Goal: Transaction & Acquisition: Purchase product/service

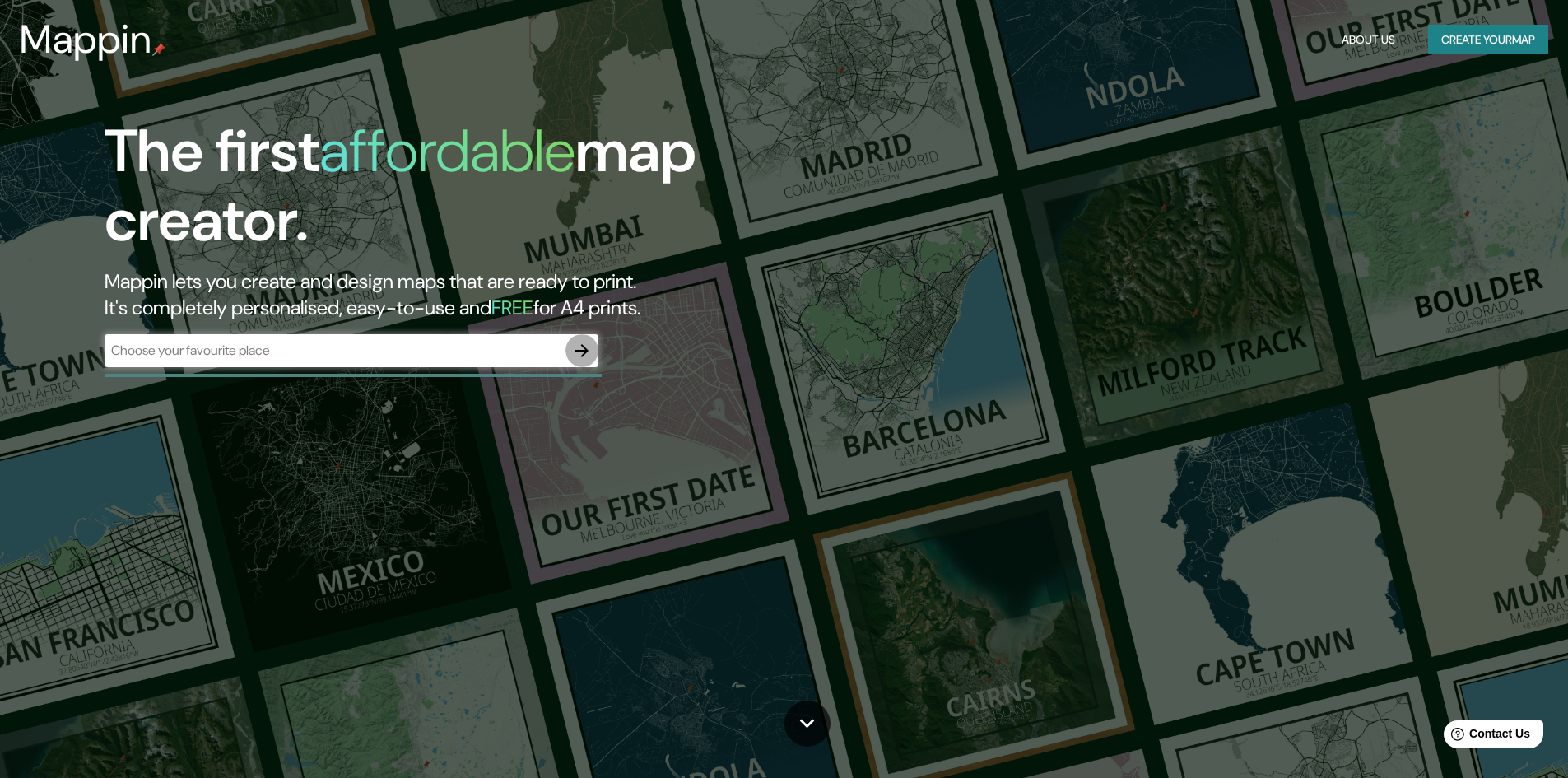
click at [583, 345] on icon "button" at bounding box center [581, 351] width 13 height 13
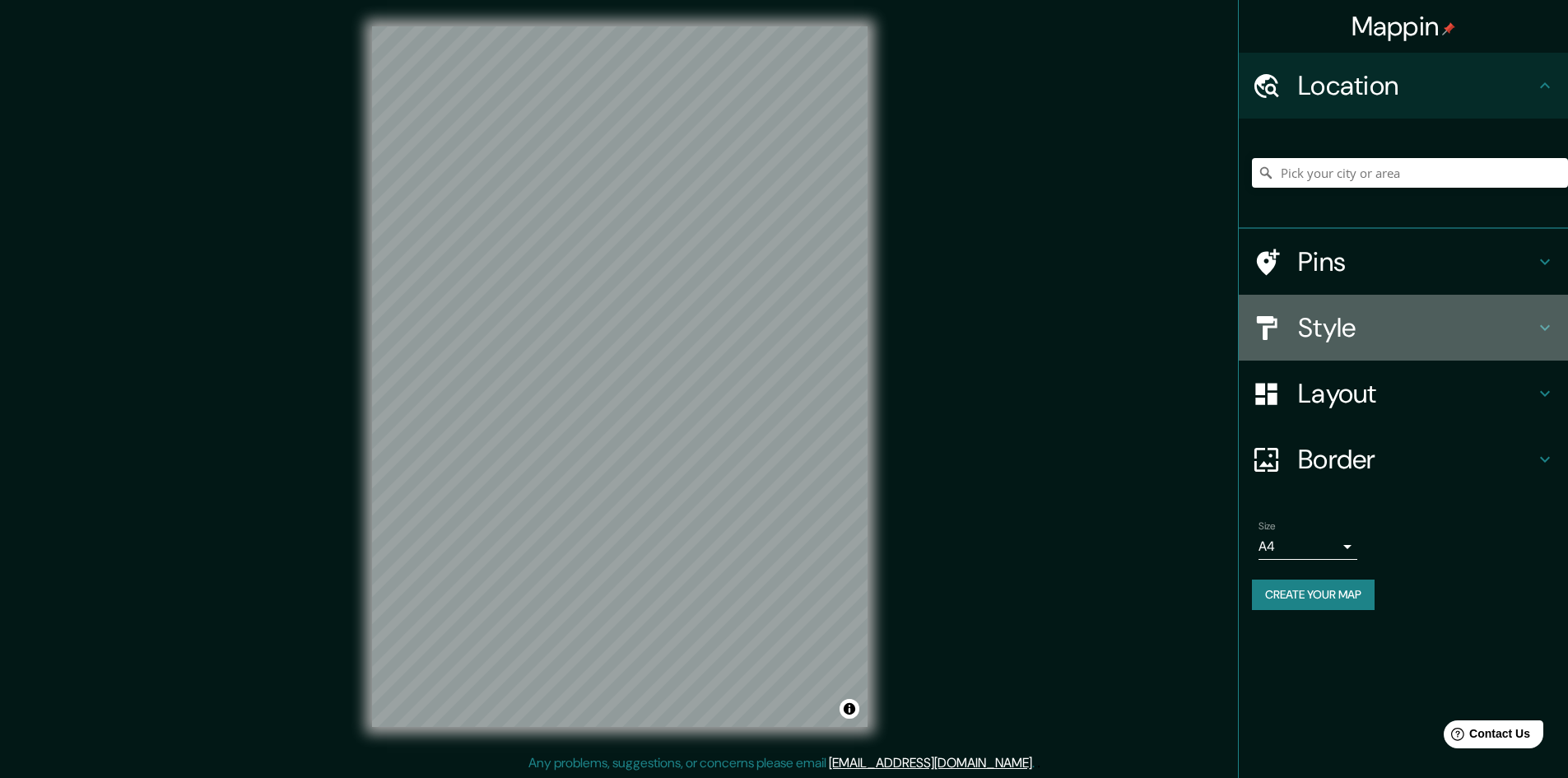
click at [1312, 318] on h4 "Style" at bounding box center [1416, 327] width 237 height 33
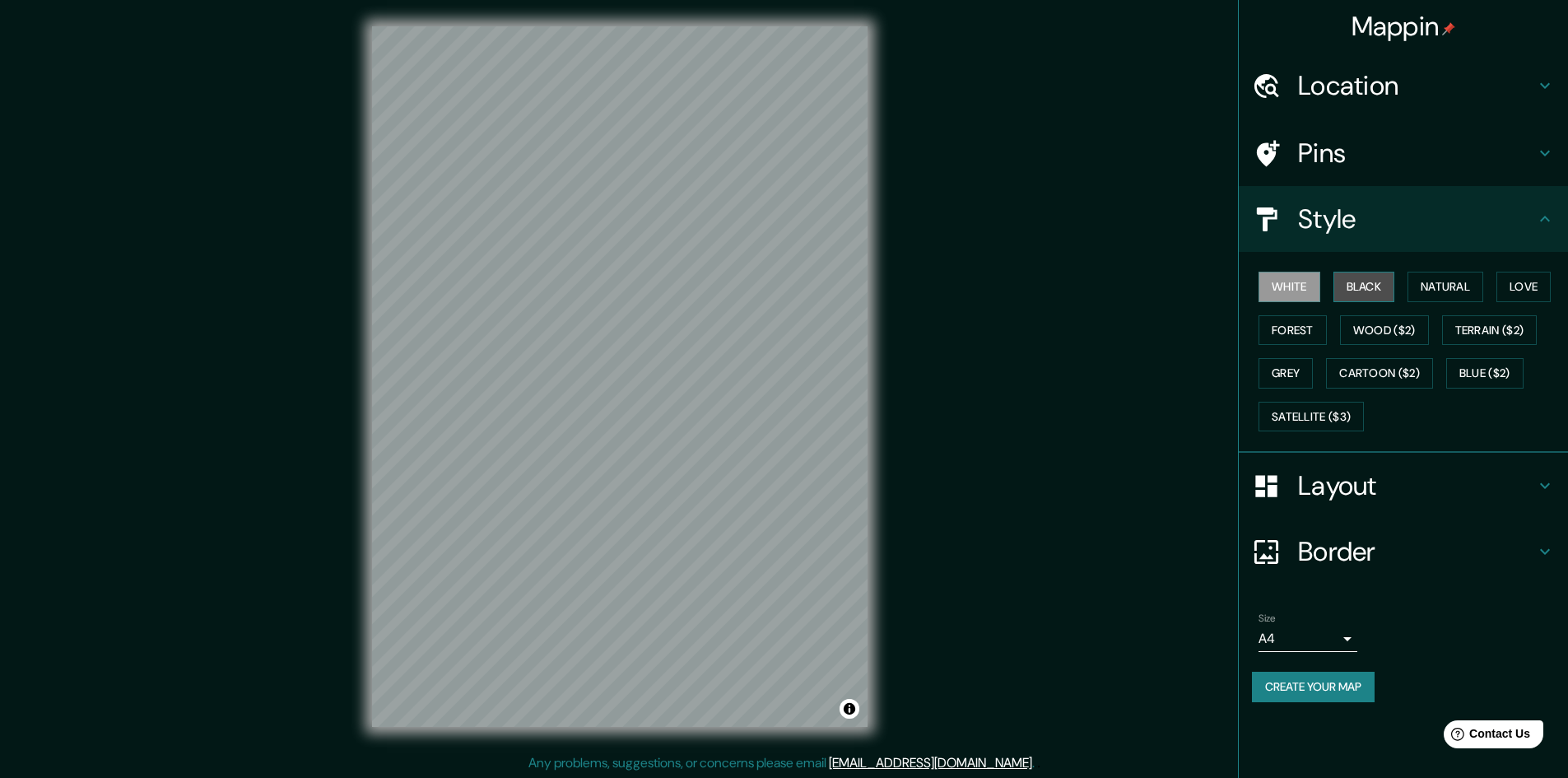
click at [1367, 289] on button "Black" at bounding box center [1364, 286] width 62 height 30
click at [1437, 289] on button "Natural" at bounding box center [1445, 286] width 76 height 30
click at [1519, 286] on button "Love" at bounding box center [1523, 286] width 54 height 30
click at [1311, 325] on button "Forest" at bounding box center [1292, 330] width 68 height 30
click at [1383, 327] on button "Wood ($2)" at bounding box center [1384, 330] width 89 height 30
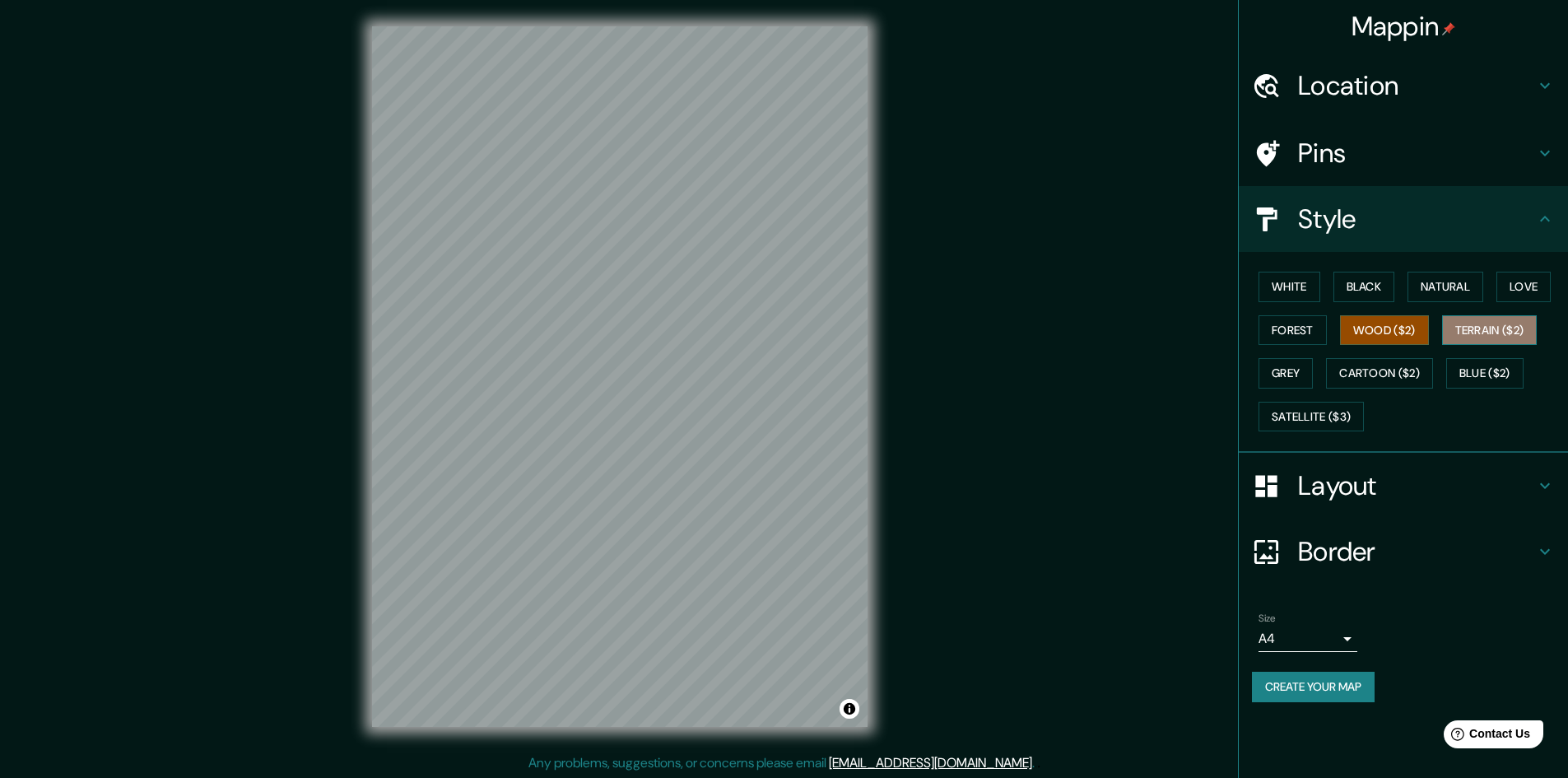
click at [1486, 331] on button "Terrain ($2)" at bounding box center [1489, 330] width 96 height 30
click at [1291, 368] on button "Grey" at bounding box center [1285, 373] width 54 height 30
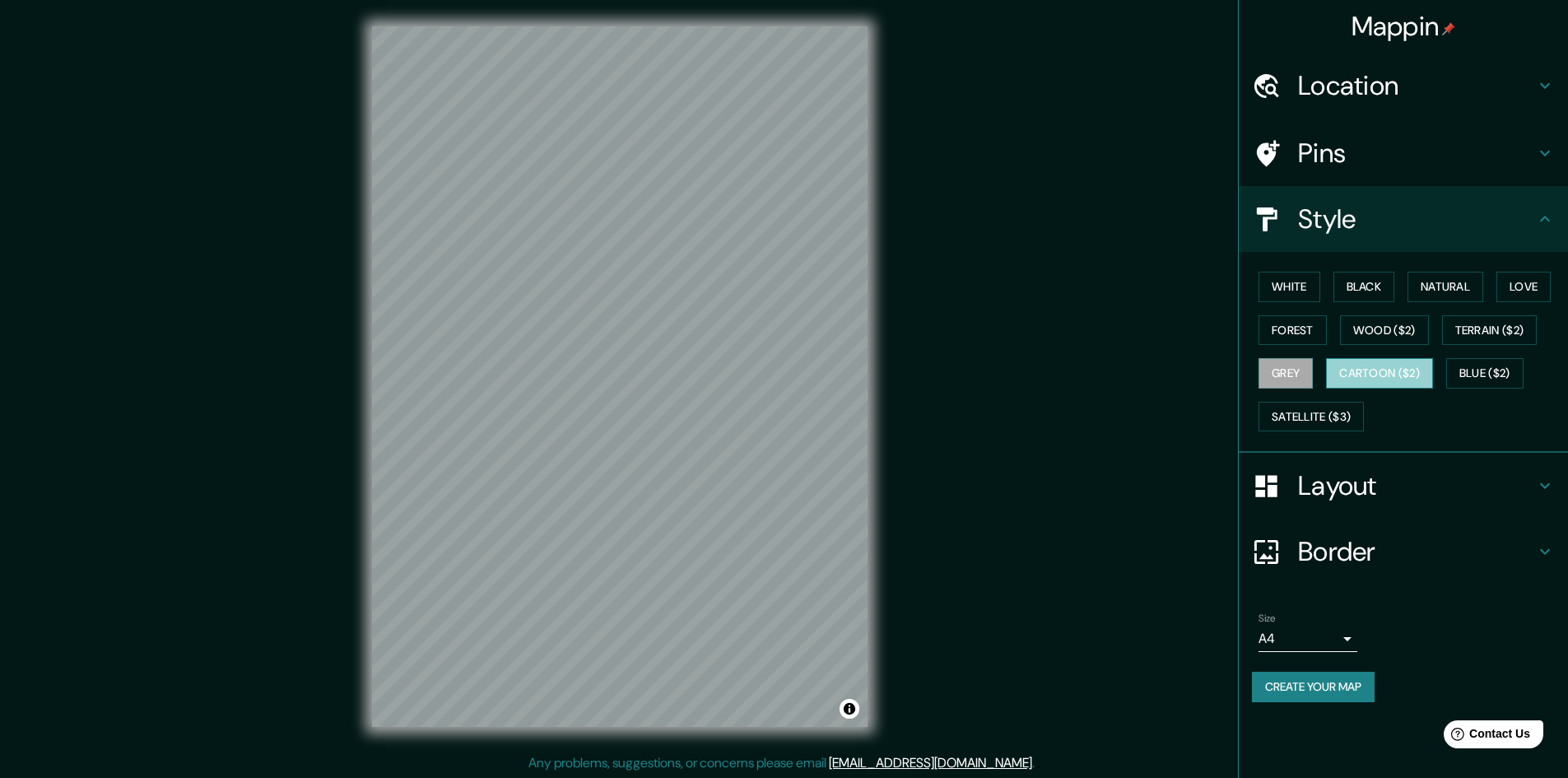
click at [1370, 368] on button "Cartoon ($2)" at bounding box center [1379, 373] width 107 height 30
click at [1492, 364] on button "Blue ($2)" at bounding box center [1484, 373] width 77 height 30
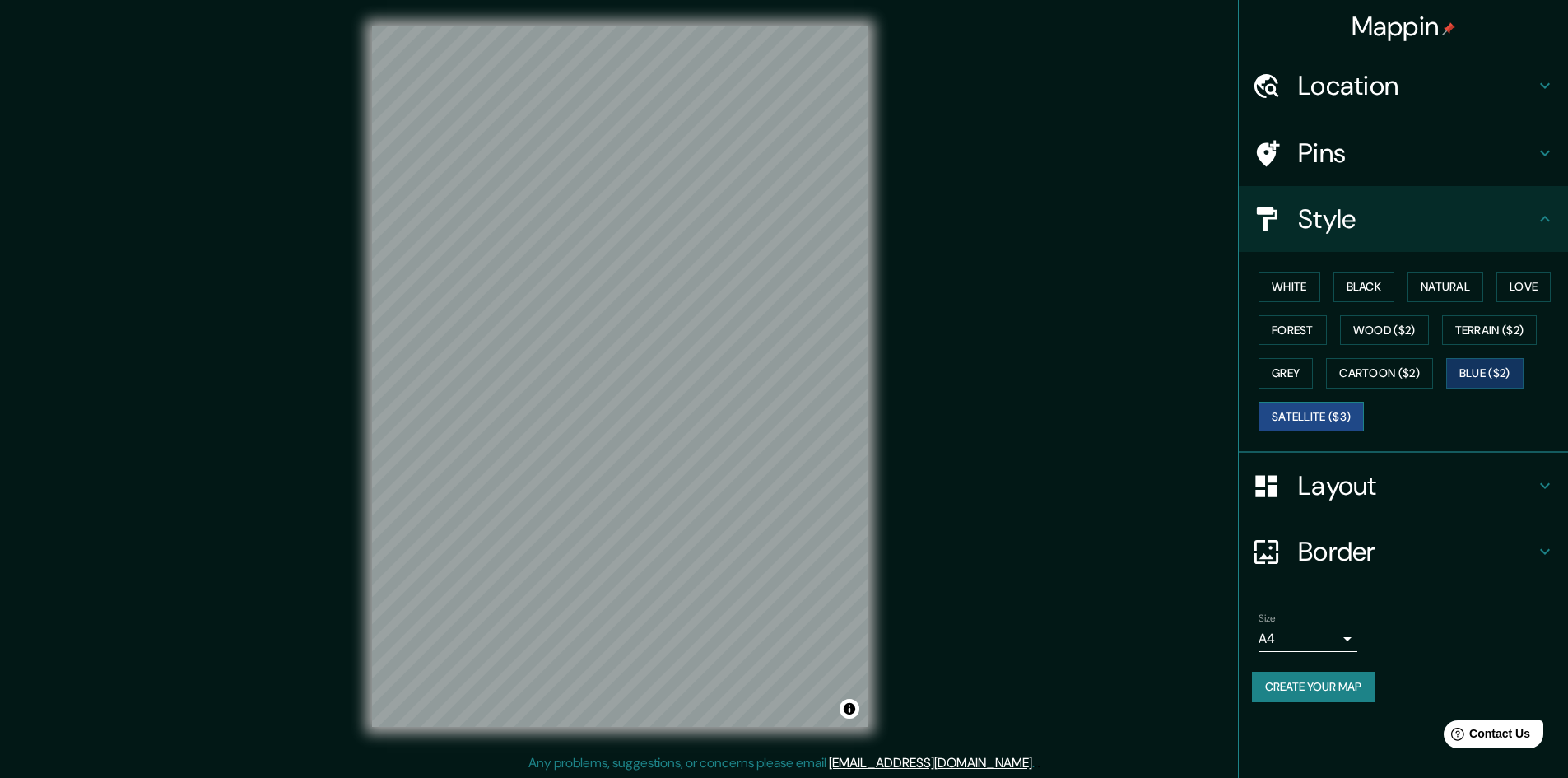
click at [1329, 413] on button "Satellite ($3)" at bounding box center [1311, 416] width 105 height 30
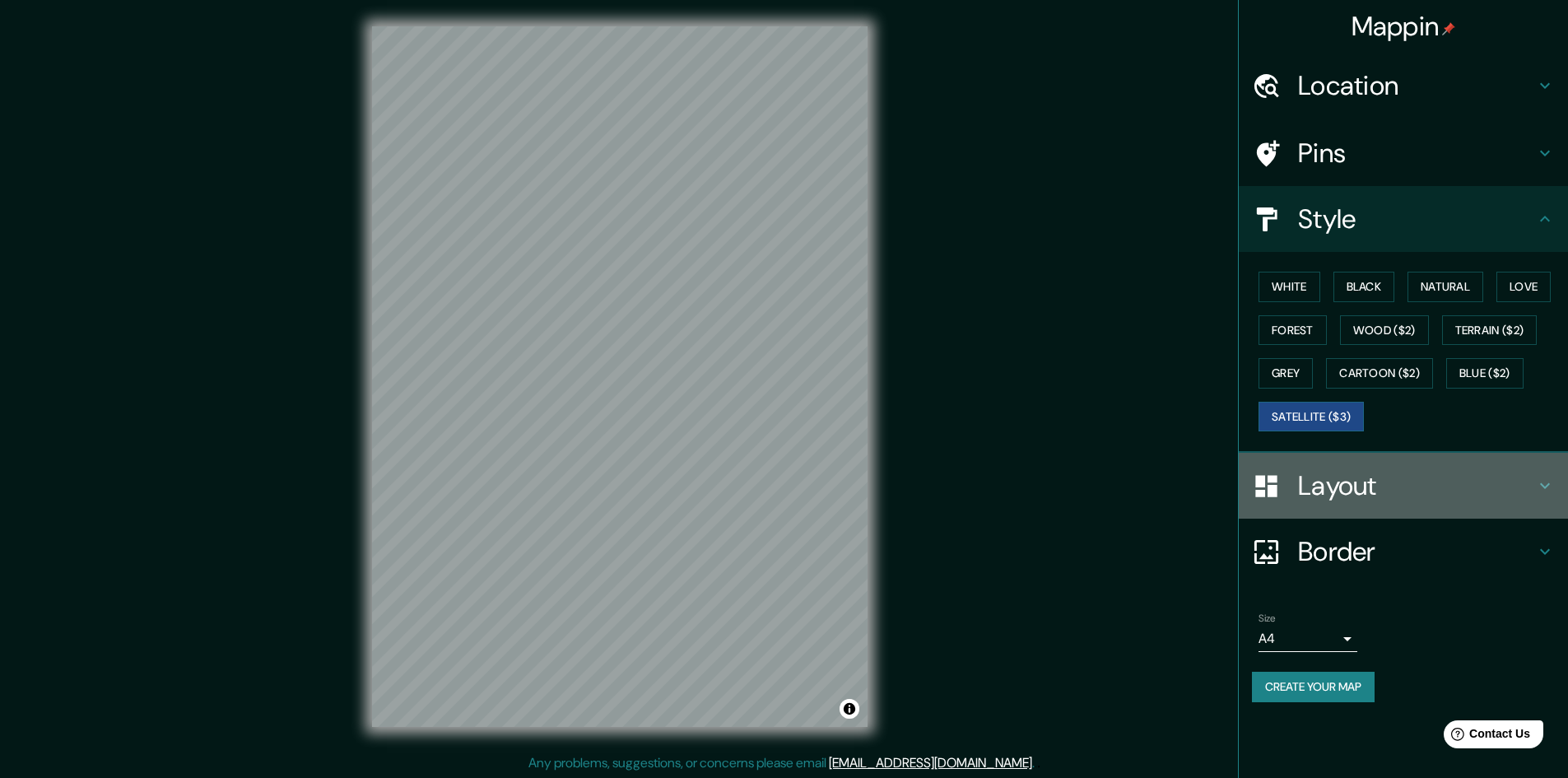
click at [1348, 495] on h4 "Layout" at bounding box center [1416, 486] width 237 height 33
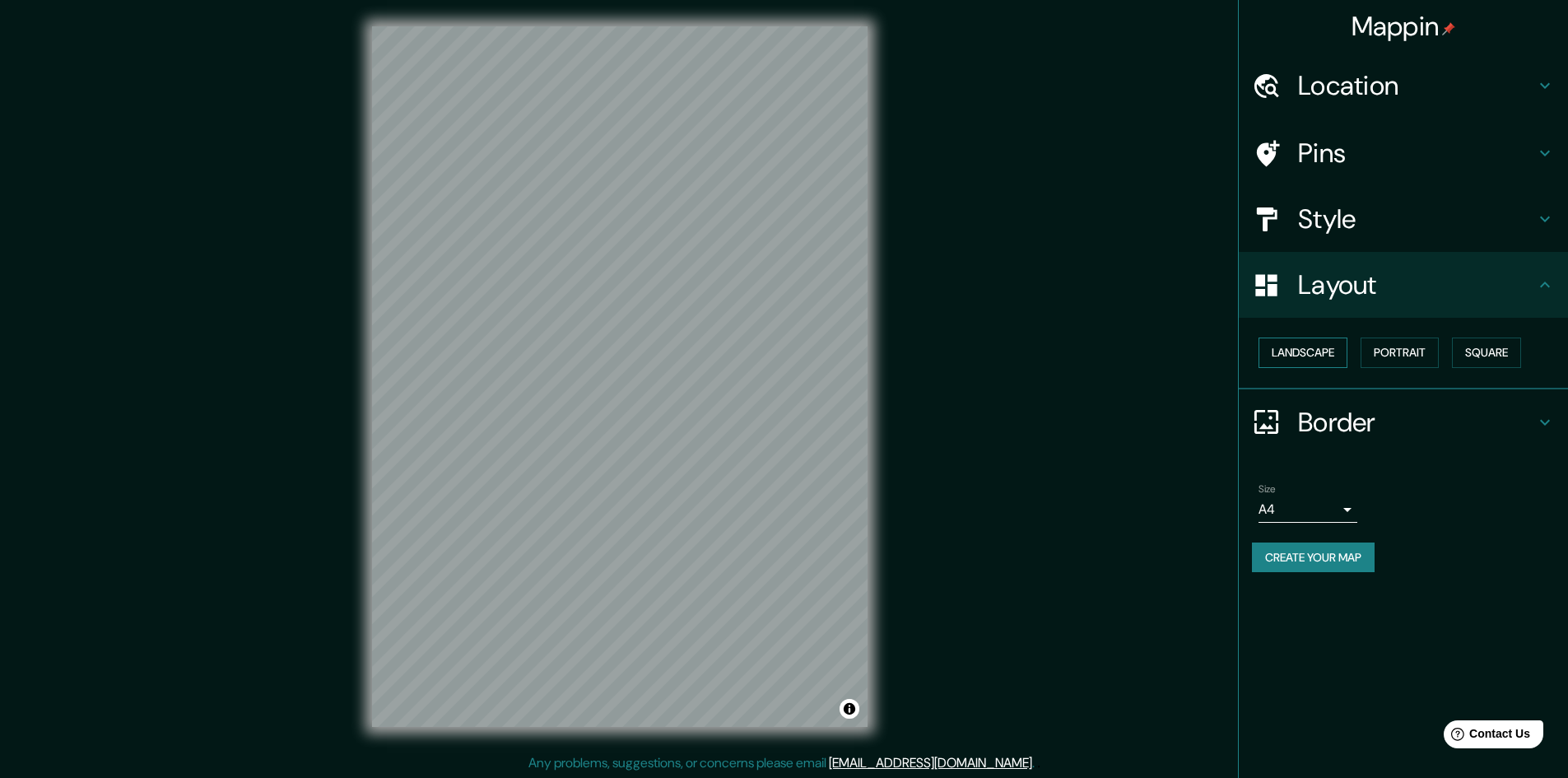
click at [1320, 360] on button "Landscape" at bounding box center [1302, 352] width 89 height 30
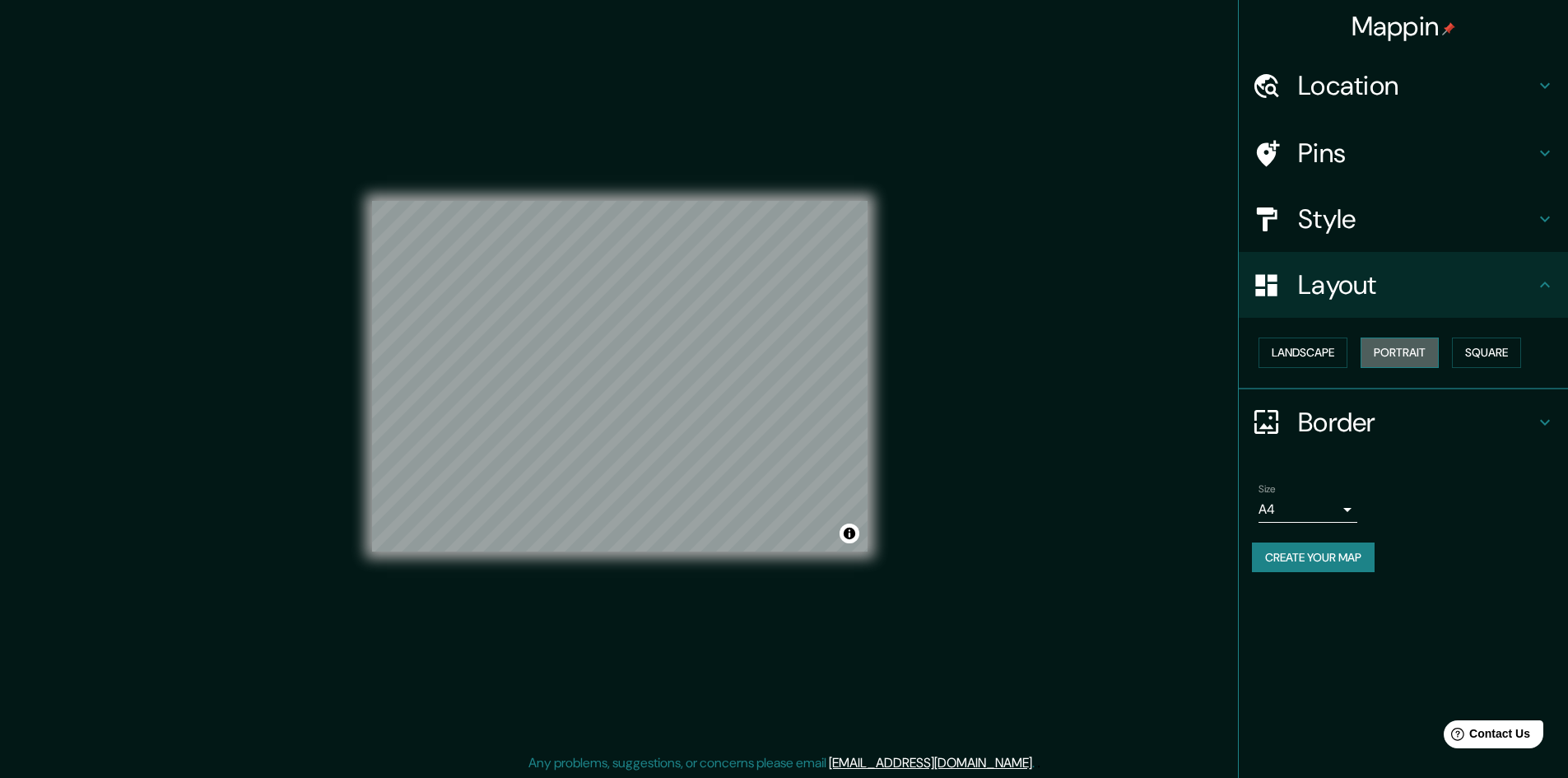
click at [1394, 363] on button "Portrait" at bounding box center [1399, 352] width 78 height 30
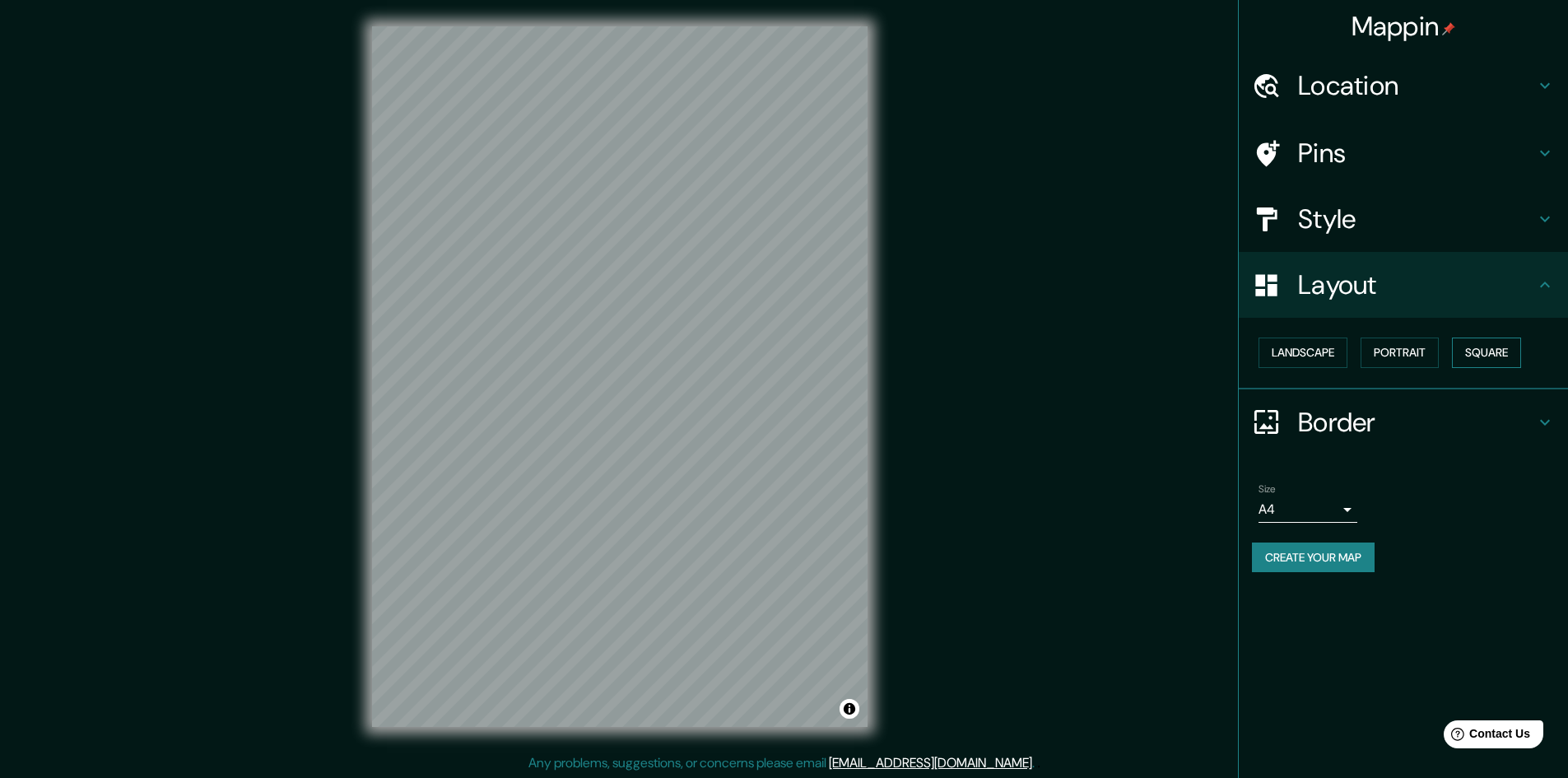
click at [1486, 351] on button "Square" at bounding box center [1486, 352] width 69 height 30
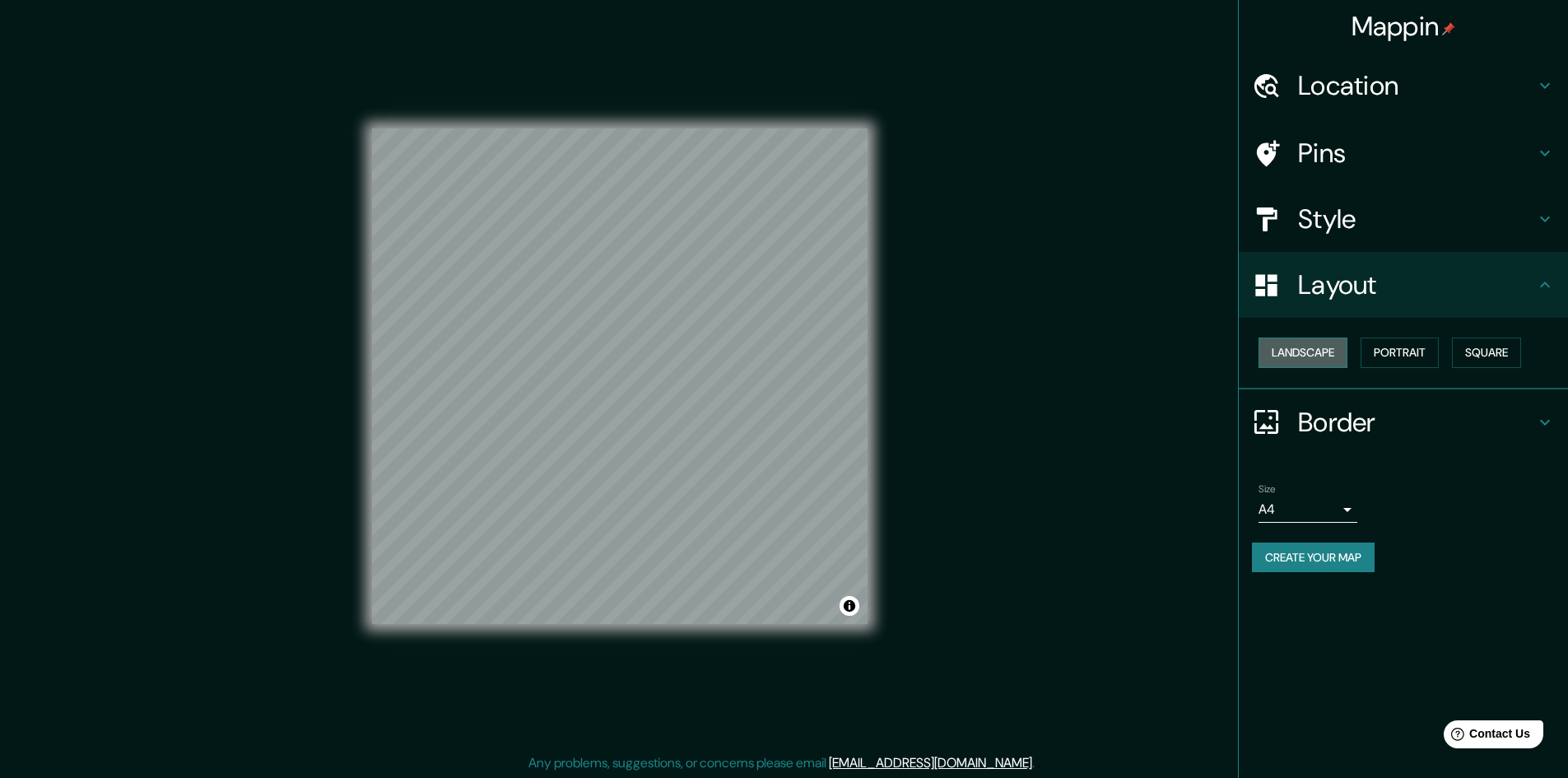
click at [1326, 352] on button "Landscape" at bounding box center [1302, 352] width 89 height 30
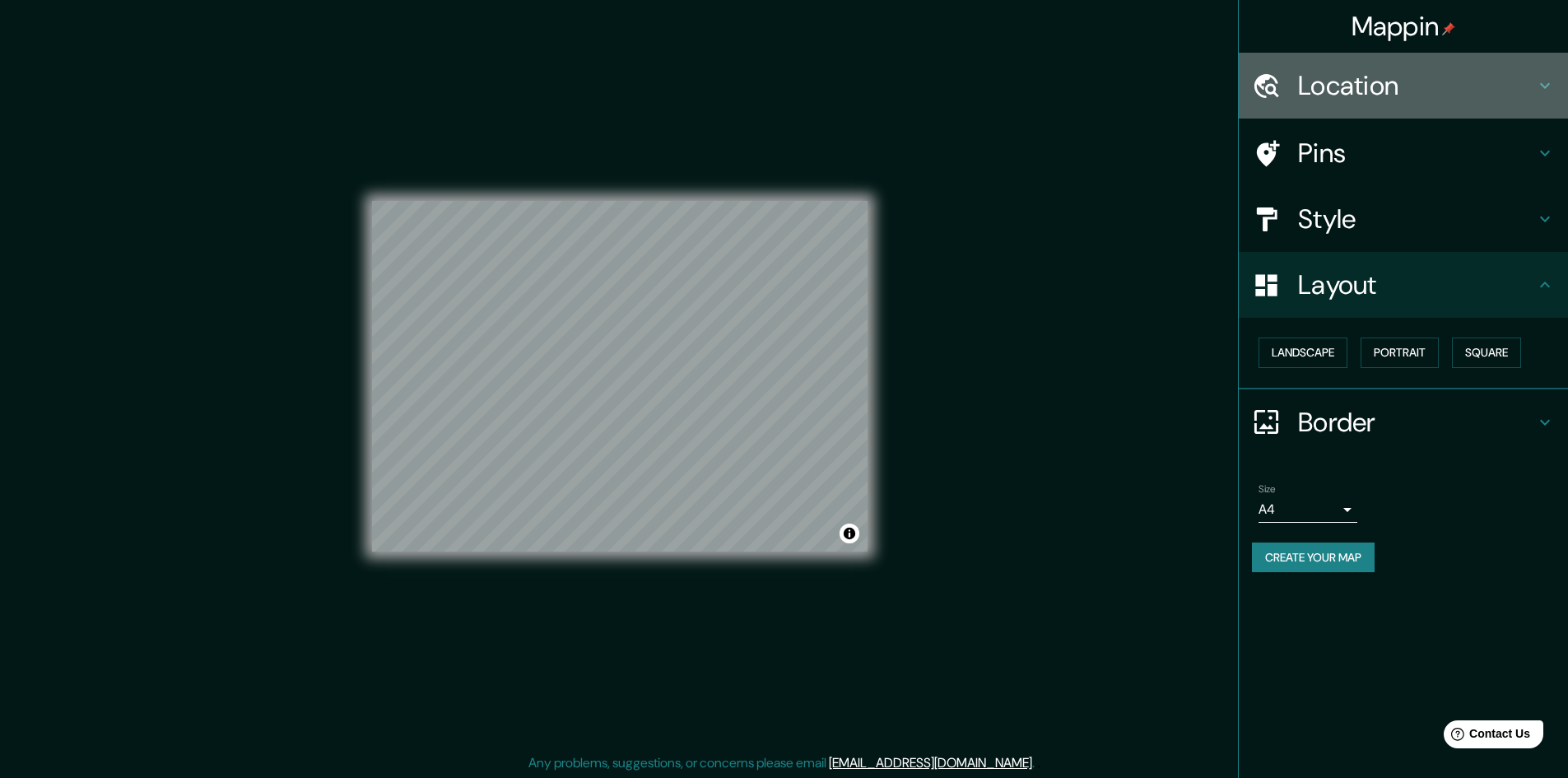
click at [1342, 86] on h4 "Location" at bounding box center [1416, 85] width 237 height 33
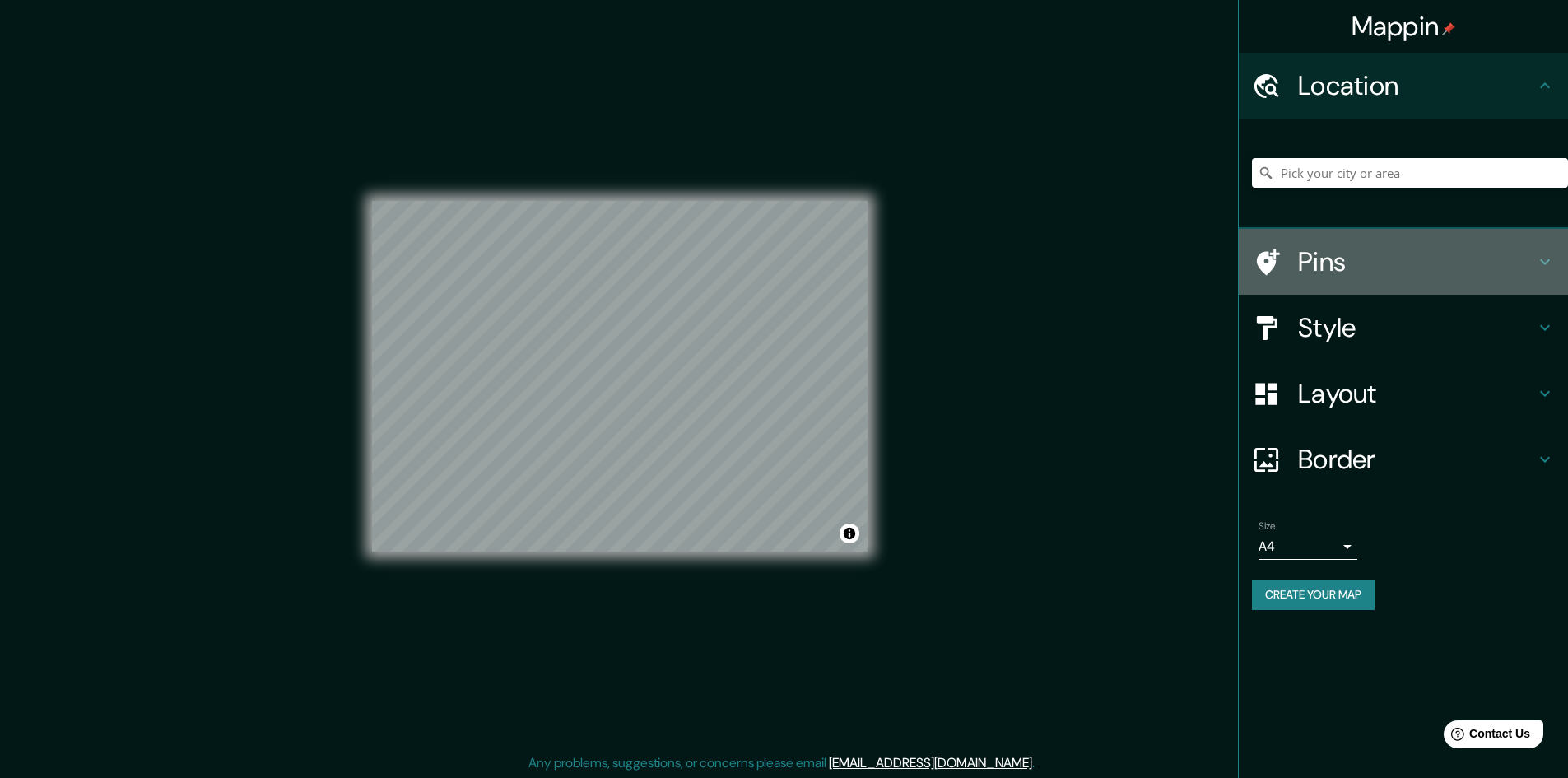
click at [1329, 259] on h4 "Pins" at bounding box center [1416, 262] width 237 height 33
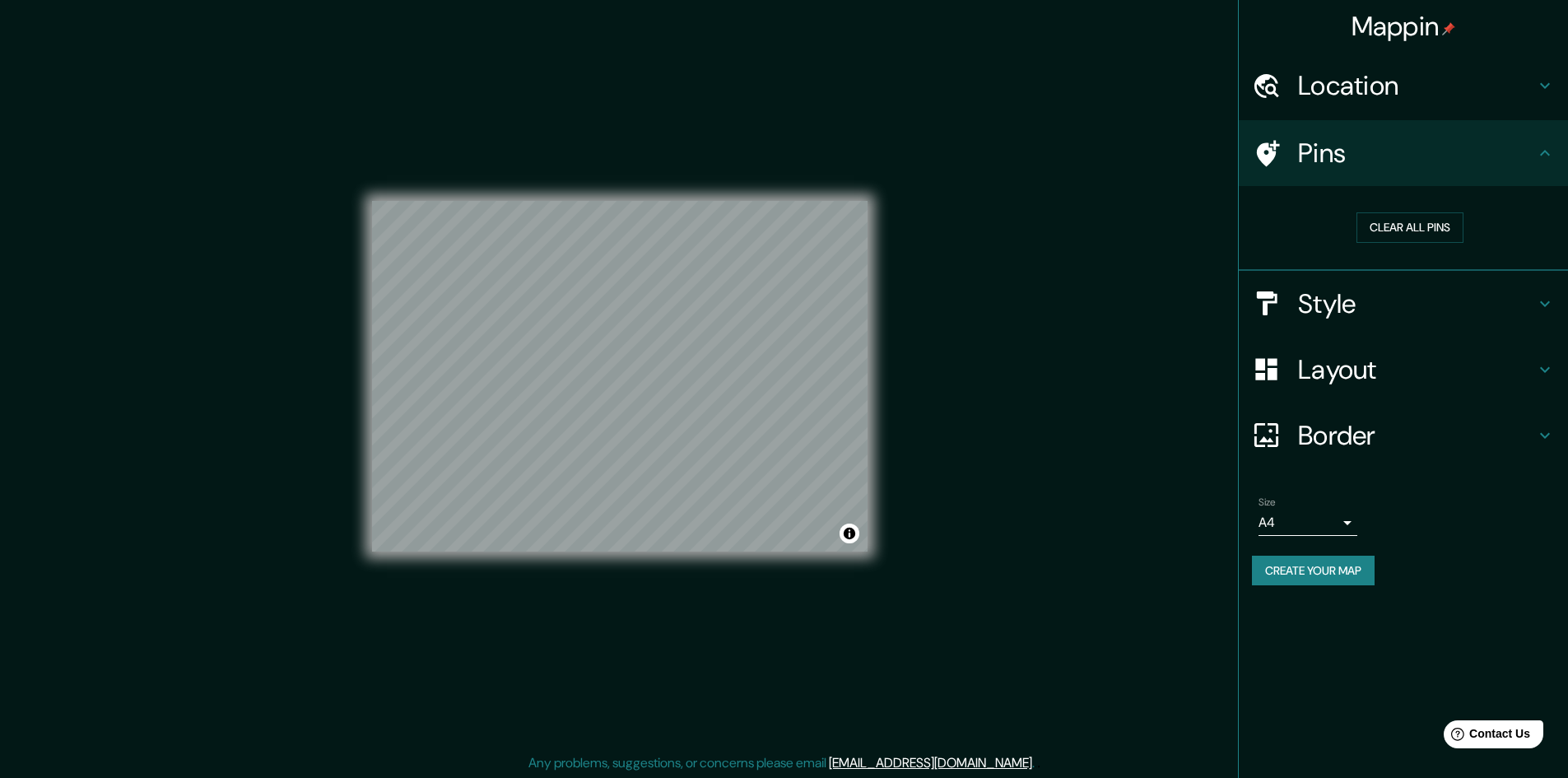
click at [1342, 307] on h4 "Style" at bounding box center [1416, 304] width 237 height 33
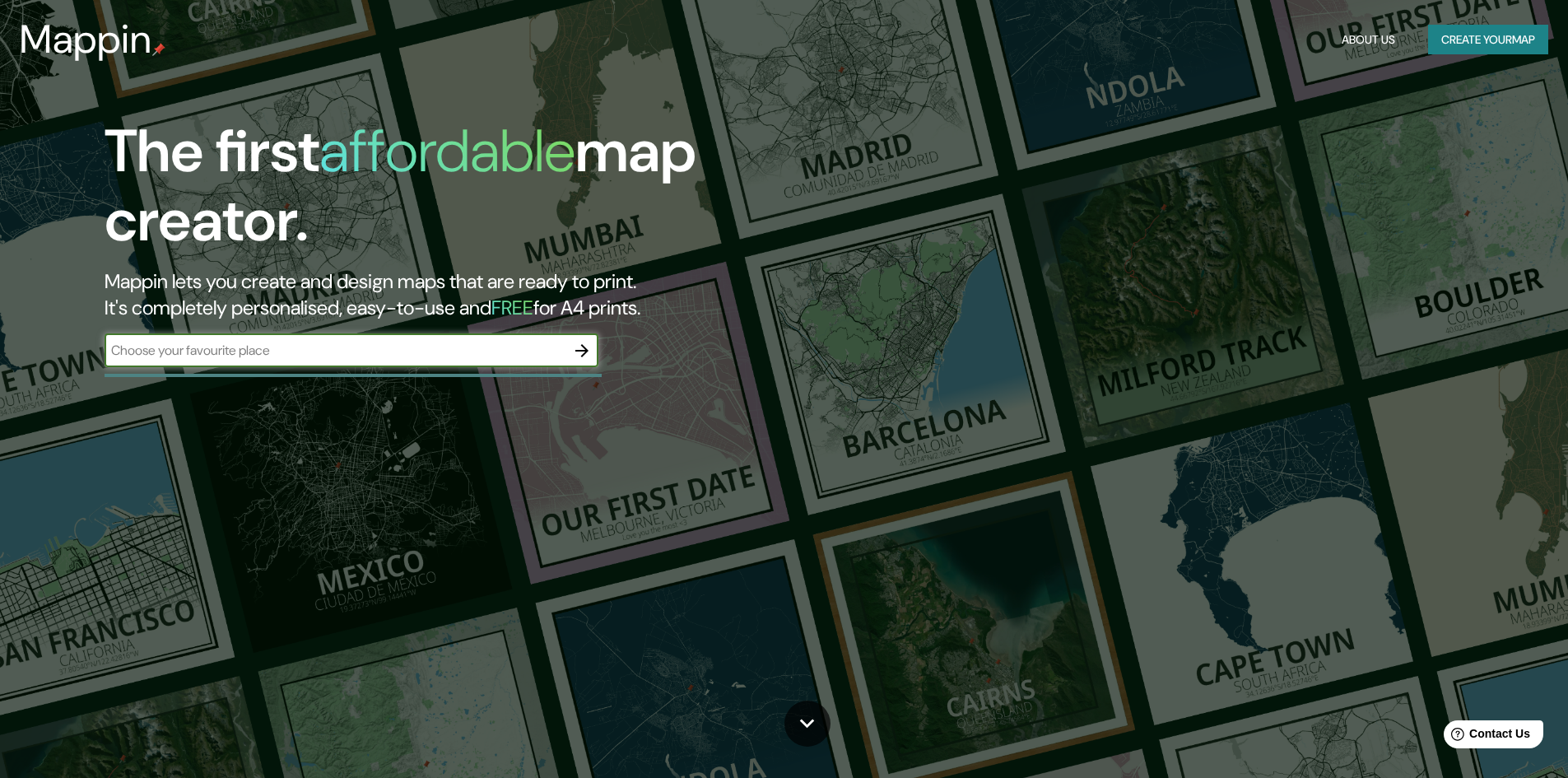
click at [573, 353] on icon "button" at bounding box center [581, 351] width 20 height 20
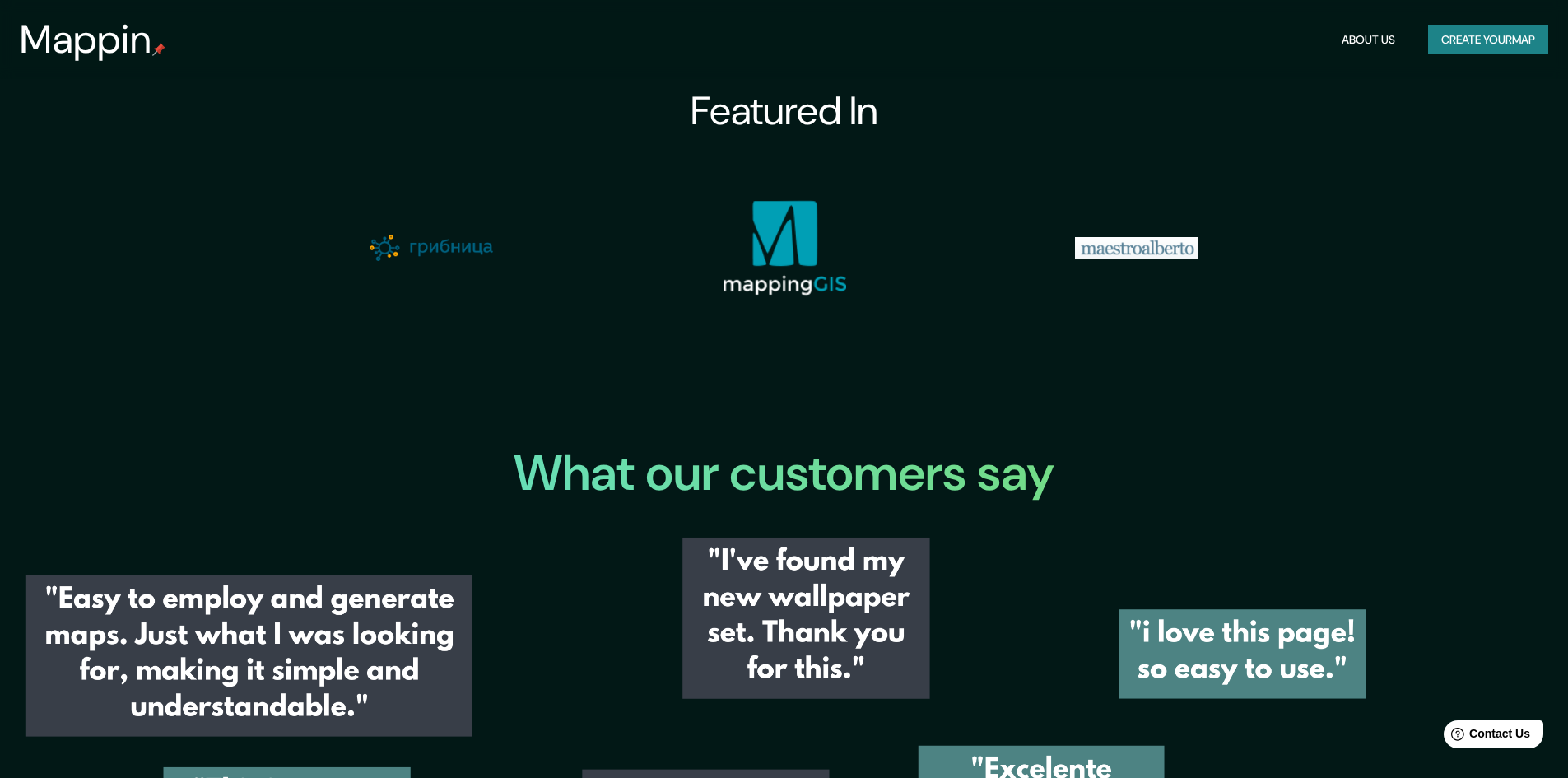
scroll to position [2224, 0]
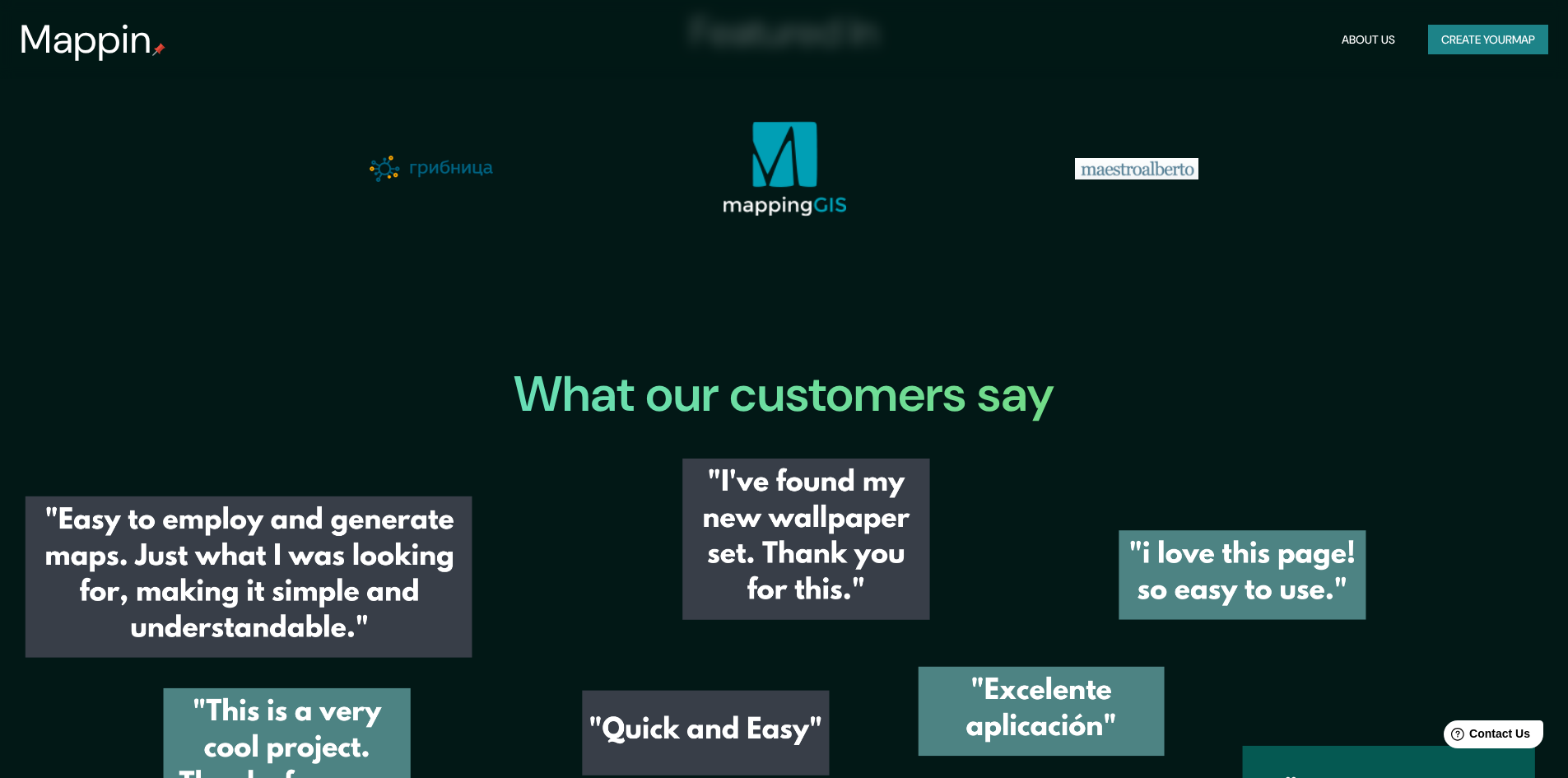
click at [779, 203] on img at bounding box center [784, 168] width 123 height 96
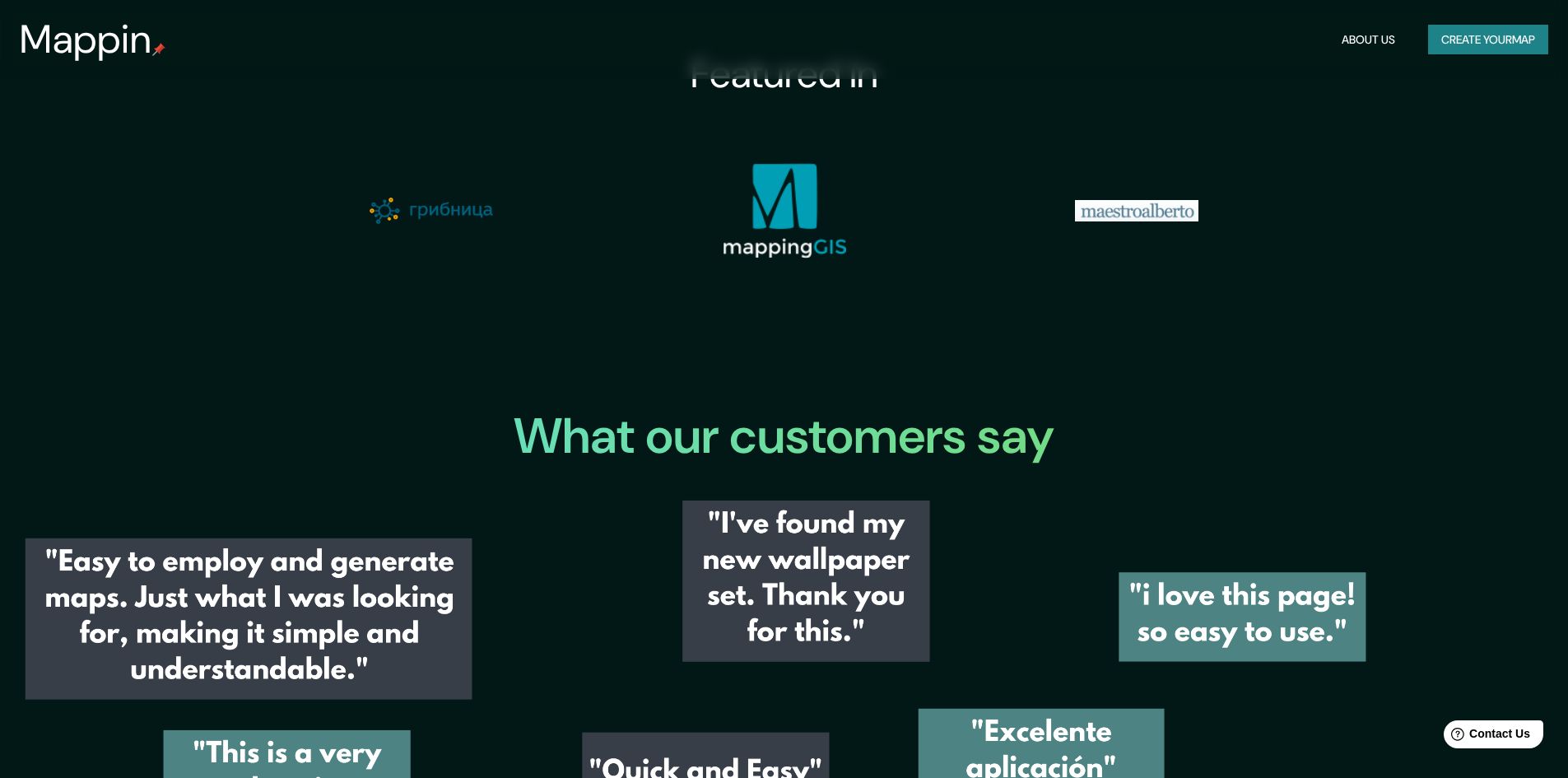
scroll to position [1895, 0]
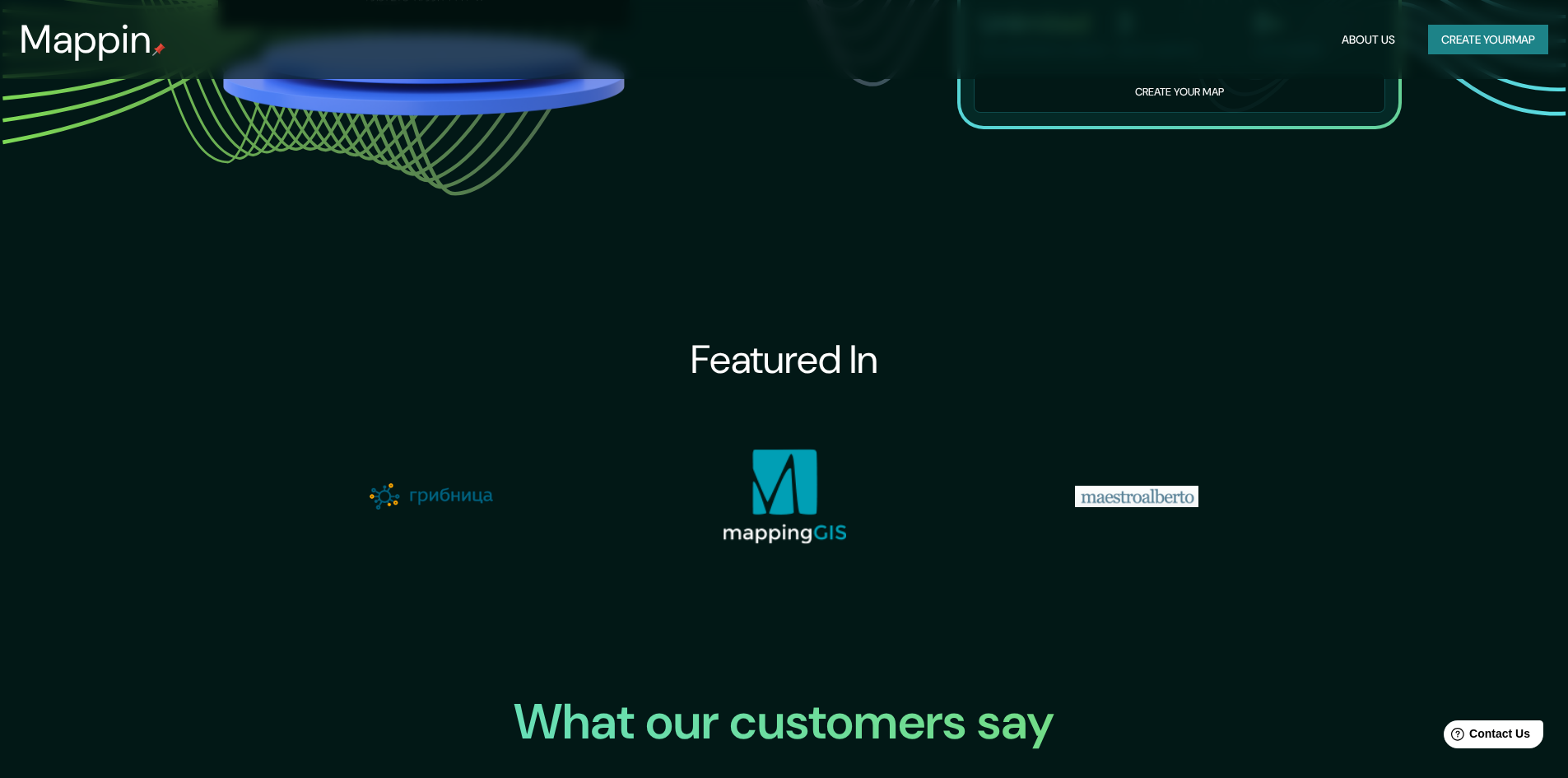
click at [1118, 507] on img at bounding box center [1136, 496] width 123 height 22
